Goal: Check status: Check status

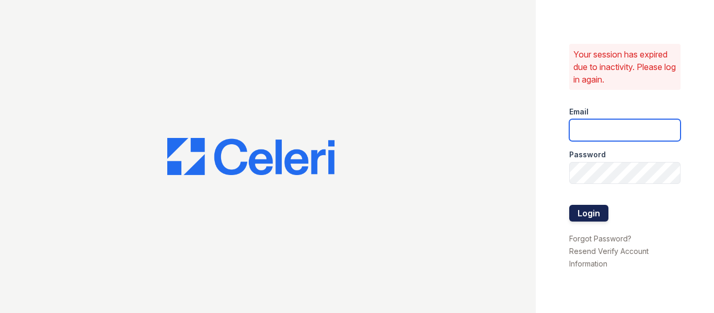
type input "[EMAIL_ADDRESS][DOMAIN_NAME]"
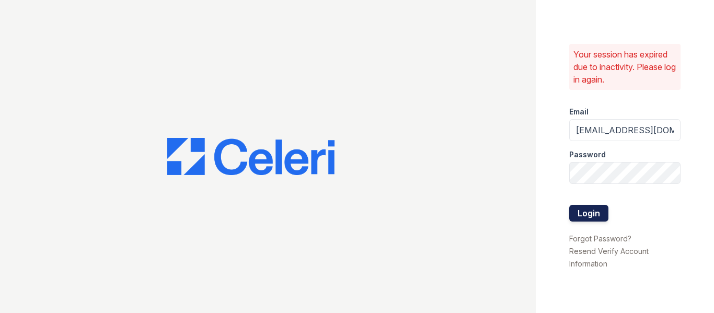
click at [584, 212] on button "Login" at bounding box center [588, 213] width 39 height 17
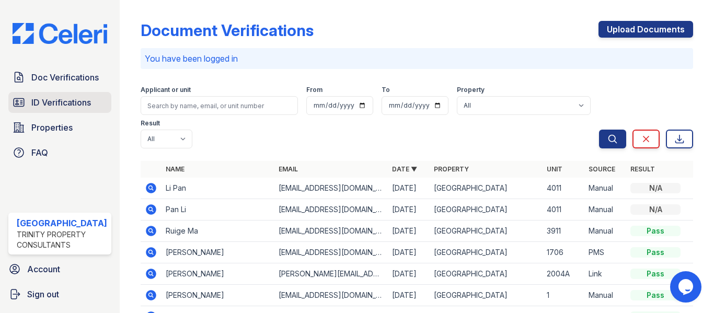
click at [68, 102] on span "ID Verifications" at bounding box center [61, 102] width 60 height 13
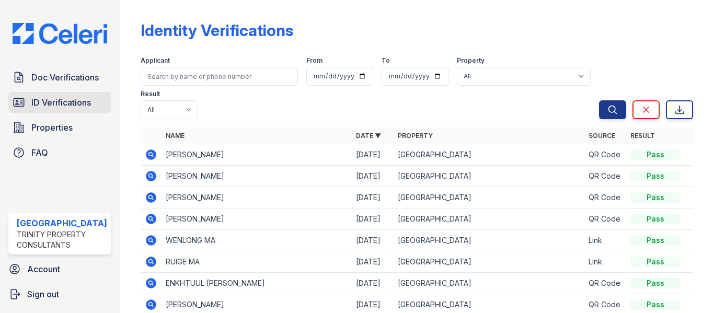
click at [72, 105] on span "ID Verifications" at bounding box center [61, 102] width 60 height 13
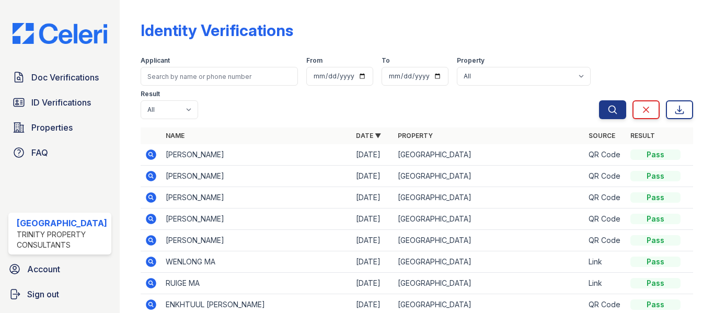
click at [150, 154] on icon at bounding box center [151, 154] width 13 height 13
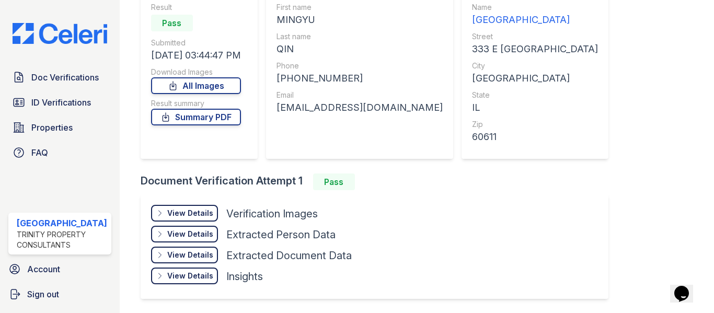
click at [193, 215] on div "View Details" at bounding box center [190, 213] width 46 height 10
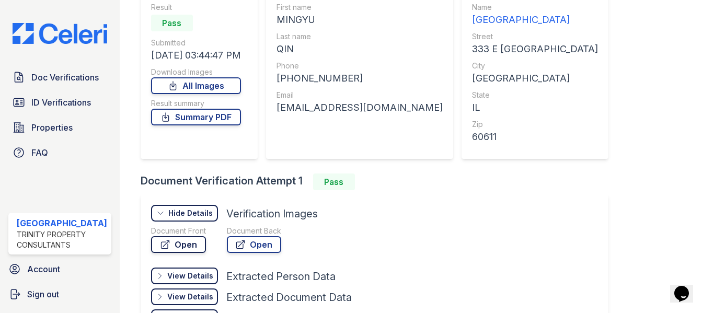
click at [181, 252] on link "Open" at bounding box center [178, 244] width 55 height 17
click at [262, 242] on link "Open" at bounding box center [254, 244] width 54 height 17
click at [215, 117] on link "Summary PDF" at bounding box center [196, 117] width 90 height 17
click at [201, 111] on link "Summary PDF" at bounding box center [196, 117] width 90 height 17
